Goal: Information Seeking & Learning: Learn about a topic

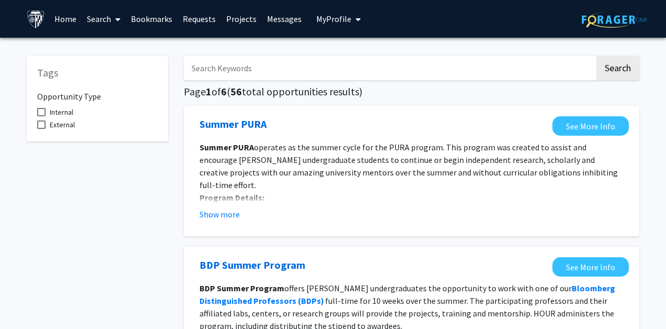
click at [164, 24] on link "Bookmarks" at bounding box center [152, 19] width 52 height 37
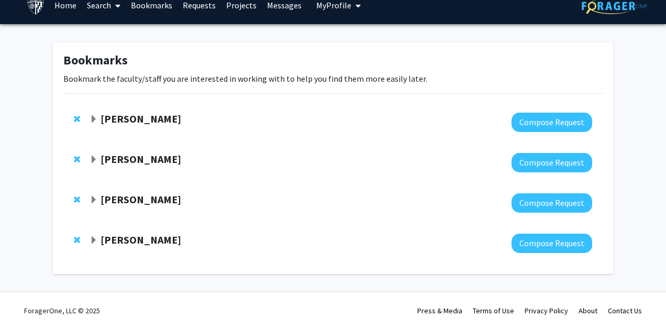
click at [135, 164] on strong "[PERSON_NAME]" at bounding box center [141, 158] width 81 height 13
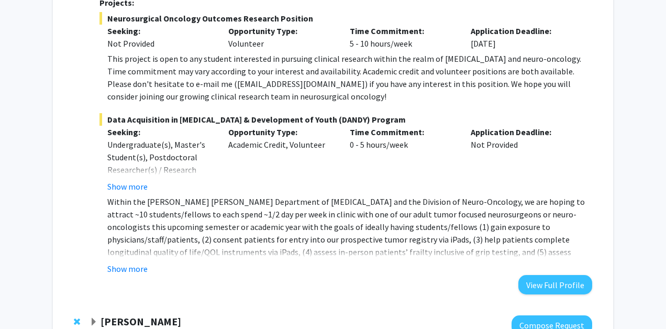
scroll to position [320, 0]
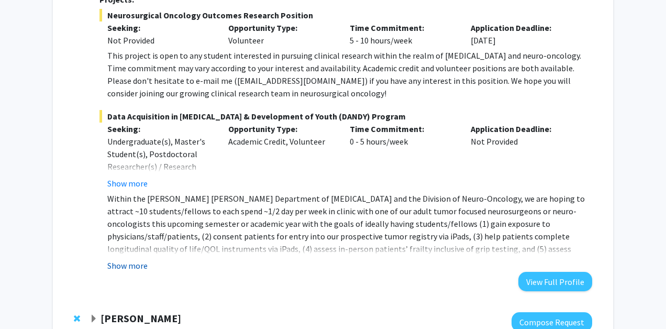
click at [131, 272] on button "Show more" at bounding box center [127, 265] width 40 height 13
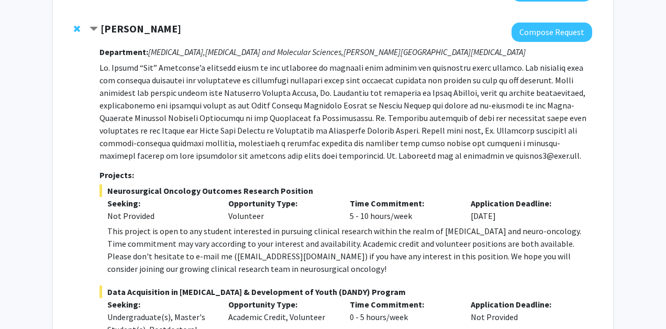
scroll to position [144, 0]
click at [118, 32] on strong "[PERSON_NAME]" at bounding box center [141, 29] width 81 height 13
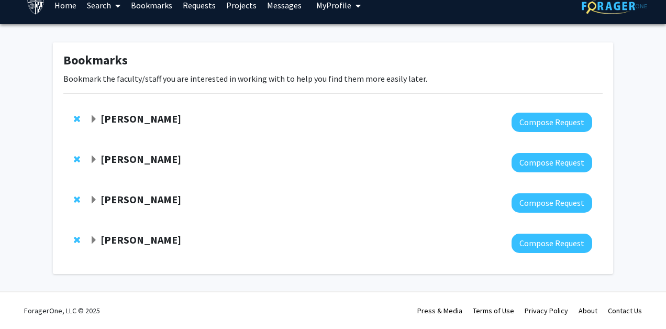
scroll to position [15, 0]
click at [127, 195] on strong "[PERSON_NAME]" at bounding box center [141, 199] width 81 height 13
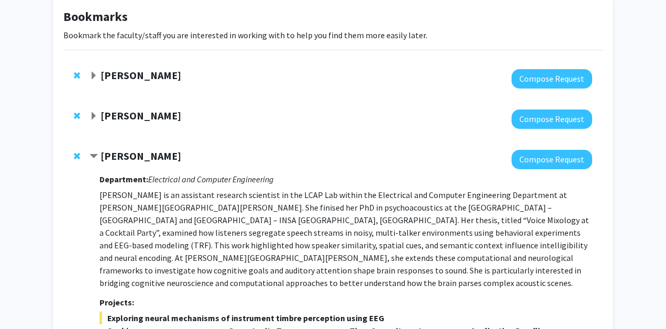
click at [125, 150] on strong "[PERSON_NAME]" at bounding box center [141, 155] width 81 height 13
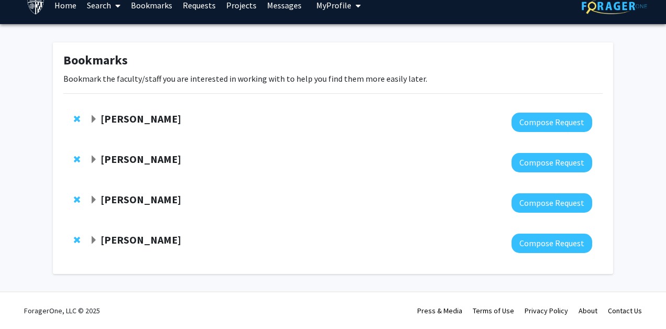
click at [120, 245] on strong "[PERSON_NAME]" at bounding box center [141, 239] width 81 height 13
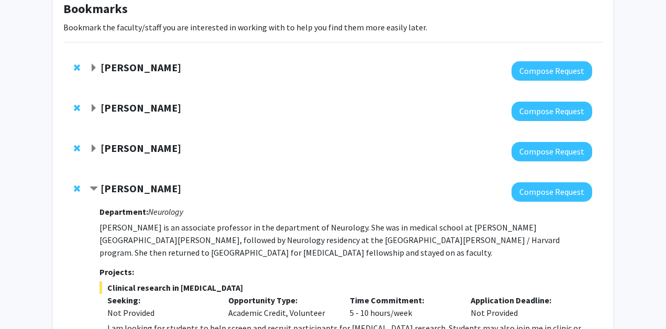
scroll to position [50, 0]
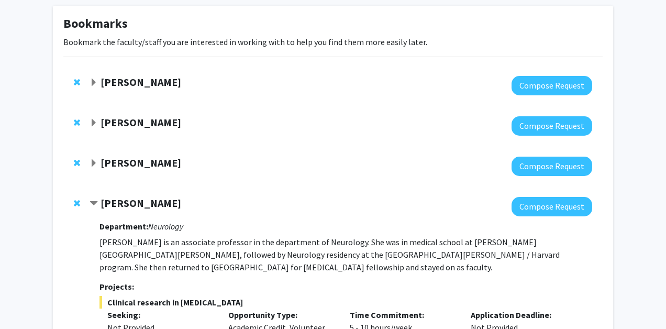
click at [116, 76] on strong "[PERSON_NAME]" at bounding box center [141, 81] width 81 height 13
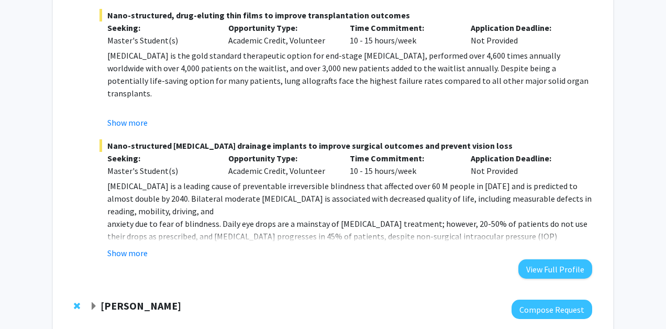
scroll to position [661, 0]
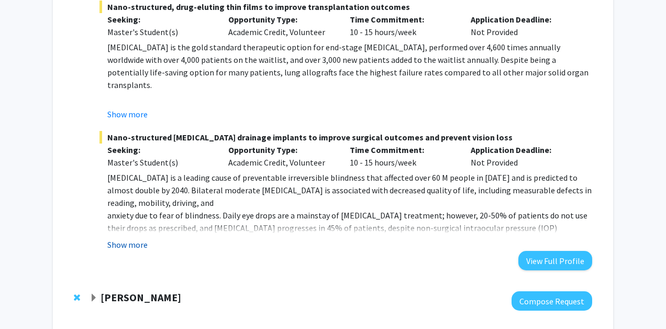
click at [122, 248] on button "Show more" at bounding box center [127, 244] width 40 height 13
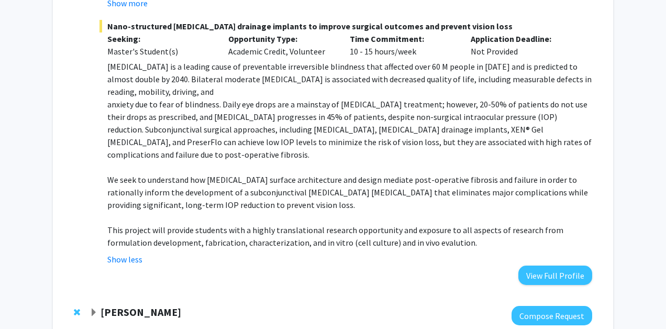
scroll to position [774, 0]
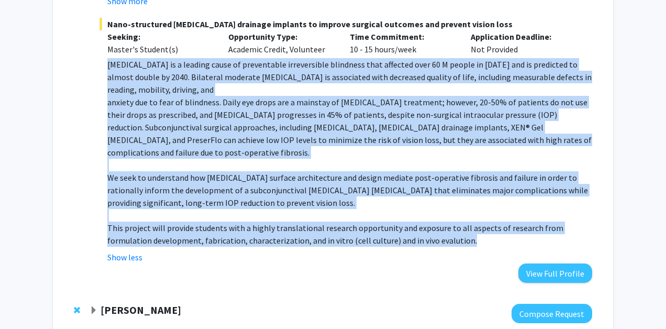
drag, startPoint x: 108, startPoint y: 65, endPoint x: 423, endPoint y: 229, distance: 355.2
click at [423, 229] on div "[MEDICAL_DATA] is a leading cause of preventable irreversible blindness that af…" at bounding box center [349, 152] width 485 height 189
copy div "Loremips do s ametcon adipi el seddoeiusmo temporincidi utlaboree dolo magnaali…"
